Goal: Task Accomplishment & Management: Manage account settings

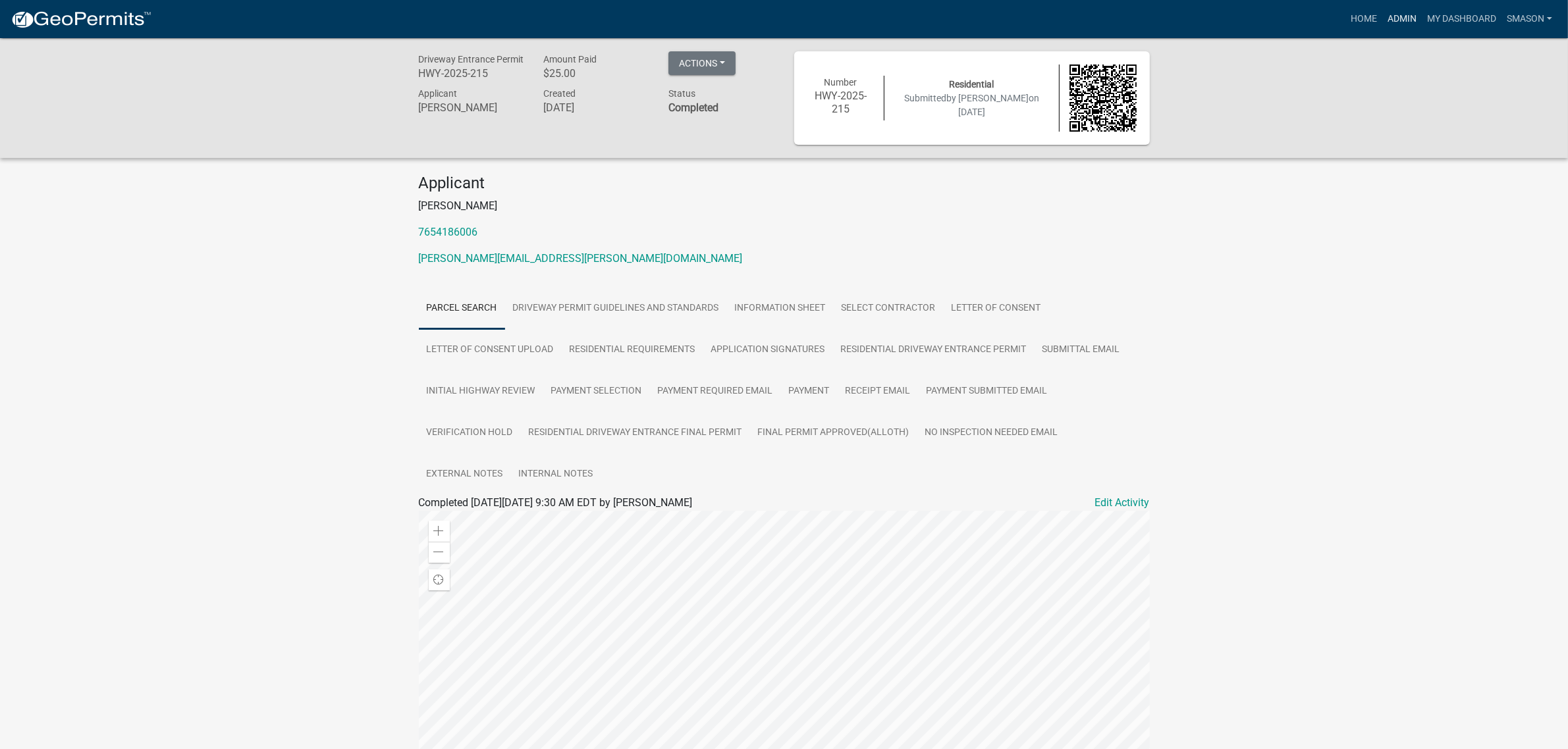
click at [1382, 21] on link "Admin" at bounding box center [1402, 19] width 40 height 25
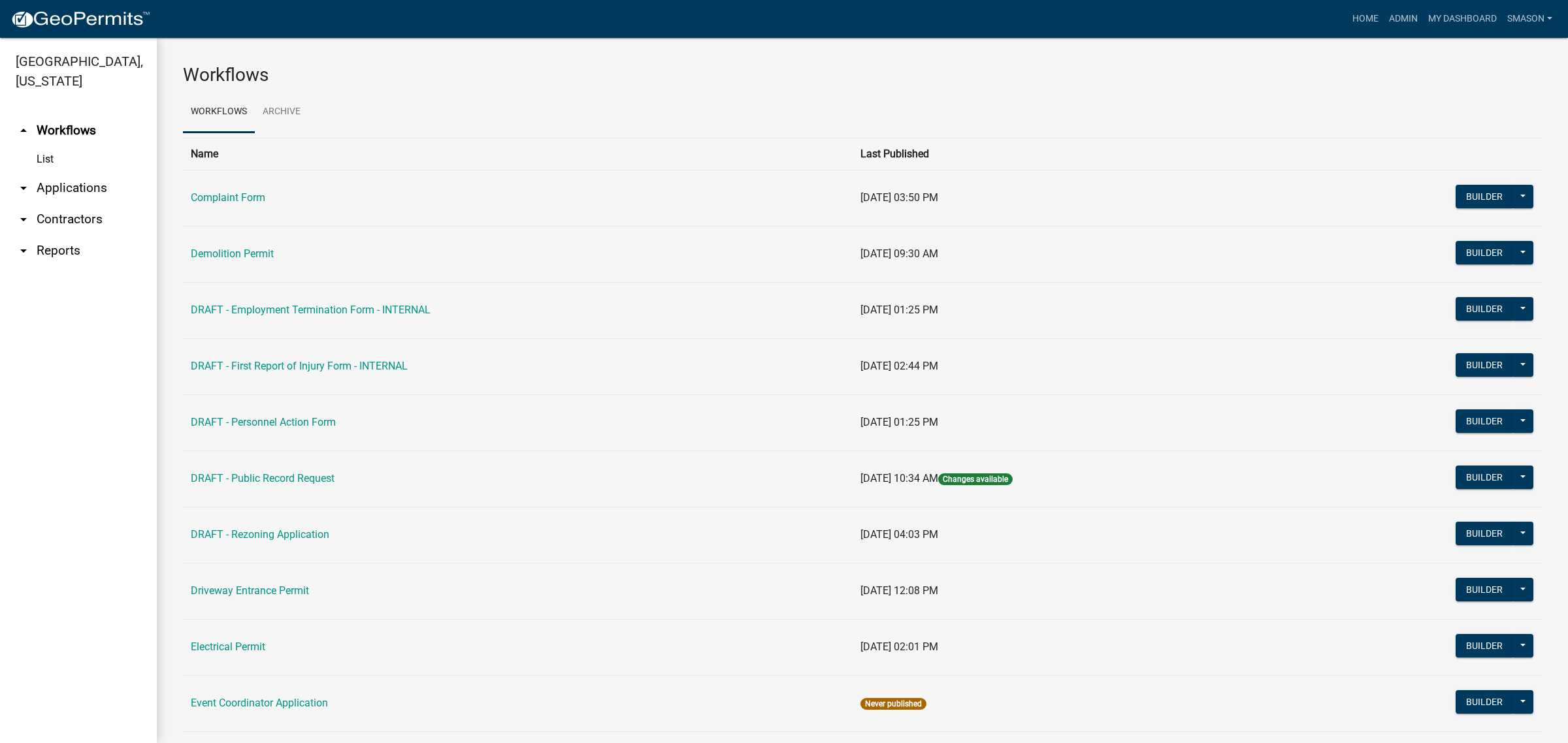
click at [97, 204] on link "arrow_drop_down Applications" at bounding box center [78, 188] width 157 height 31
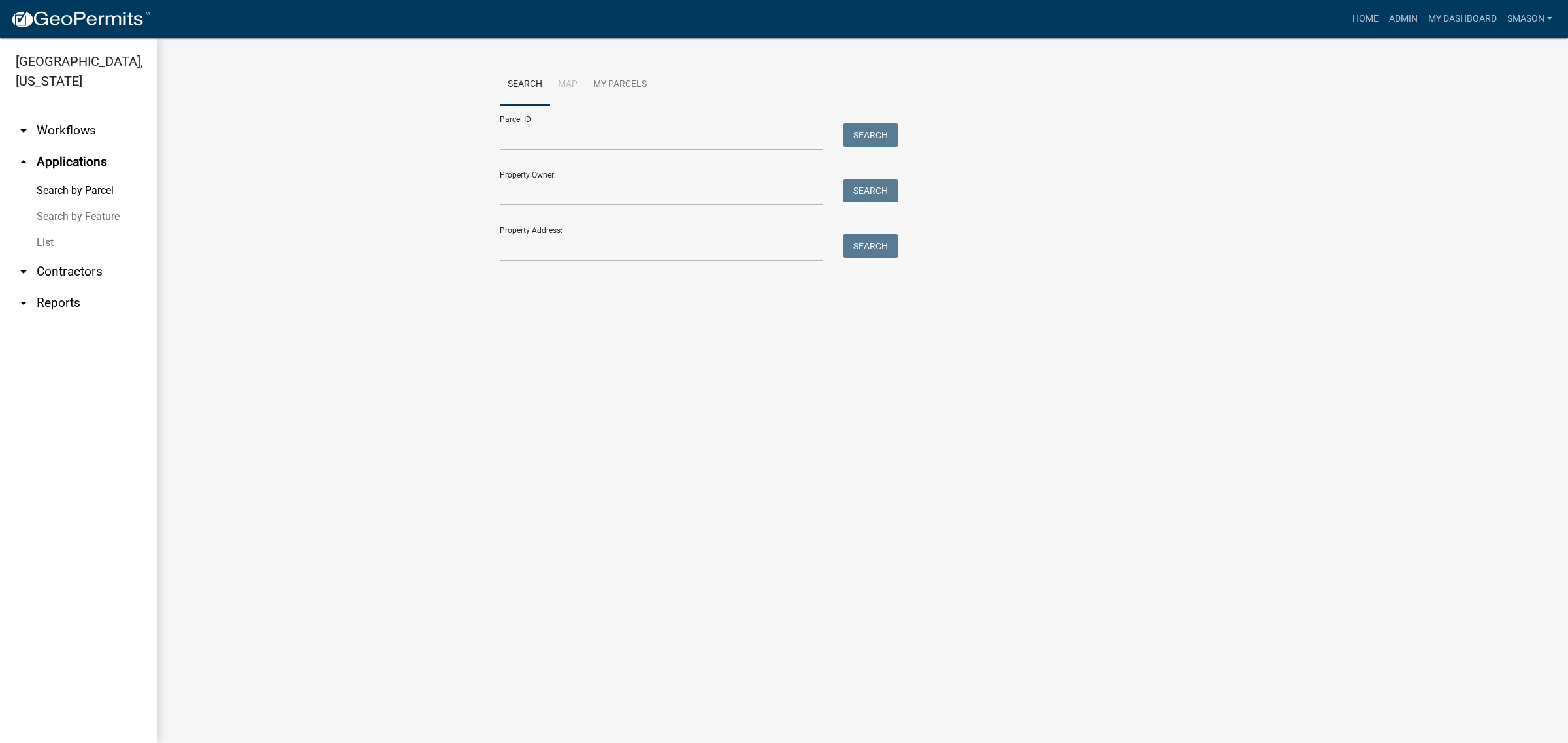
click at [51, 256] on link "List" at bounding box center [78, 242] width 157 height 26
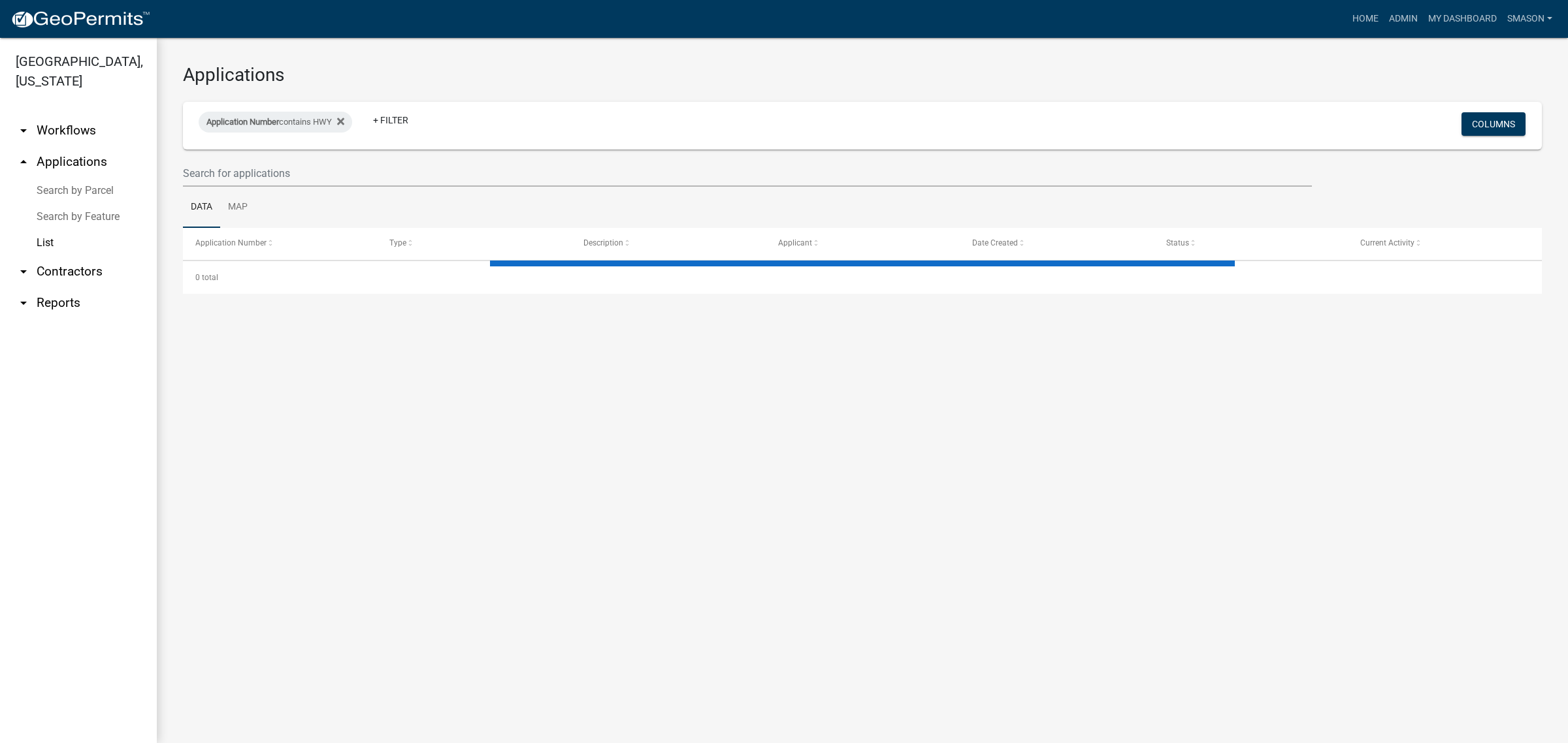
select select "3: 100"
